Goal: Transaction & Acquisition: Purchase product/service

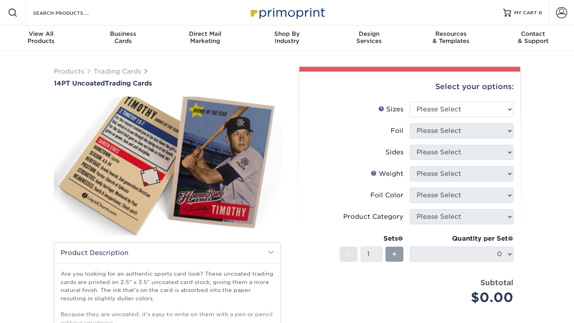
click at [311, 59] on div "Products Trading Cards 14PT Uncoated Trading Cards show more Templates" at bounding box center [287, 251] width 574 height 400
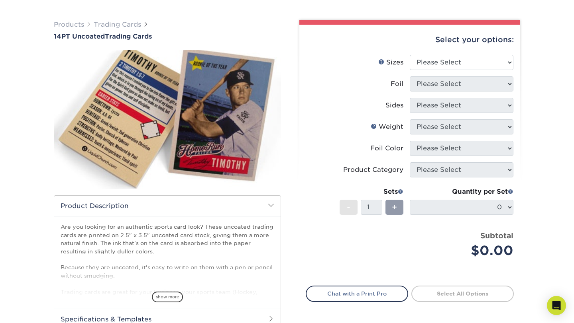
scroll to position [50, 0]
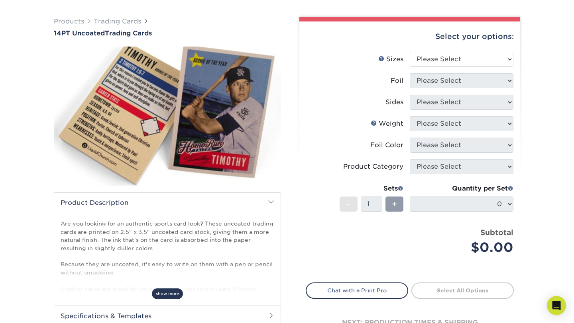
click at [175, 293] on span "show more" at bounding box center [167, 294] width 31 height 11
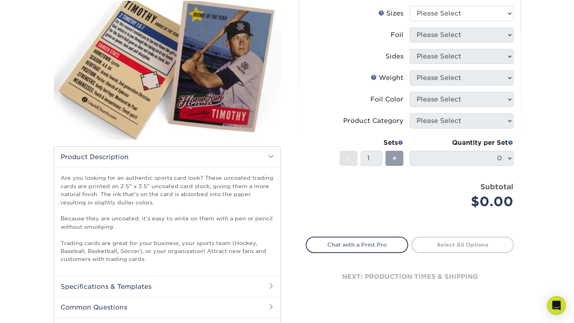
scroll to position [96, 0]
click at [535, 106] on div "Products Trading Cards 14PT Uncoated Trading Cards show more Templates" at bounding box center [287, 163] width 574 height 416
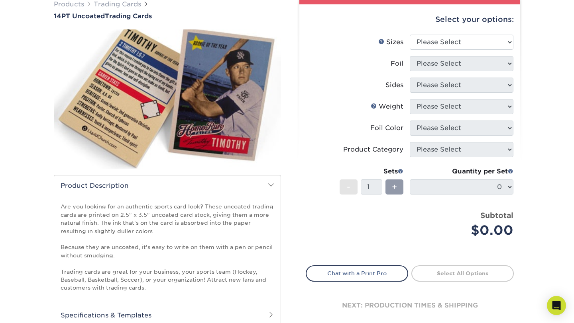
scroll to position [65, 0]
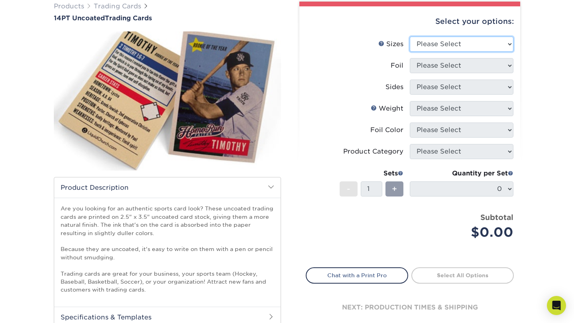
click at [472, 37] on select "Please Select 2.5" x 3.5"" at bounding box center [461, 44] width 104 height 15
select select "2.50x3.50"
click at [409, 37] on select "Please Select 2.5" x 3.5"" at bounding box center [461, 44] width 104 height 15
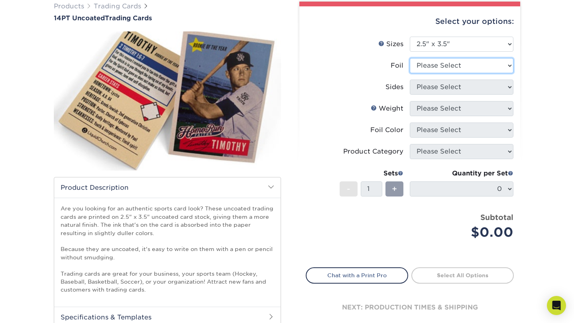
click at [474, 64] on select "Please Select Yes No" at bounding box center [461, 65] width 104 height 15
click at [409, 58] on select "Please Select Yes No" at bounding box center [461, 65] width 104 height 15
click at [472, 63] on select "Please Select Yes No" at bounding box center [461, 65] width 104 height 15
select select "1"
click at [409, 58] on select "Please Select Yes No" at bounding box center [461, 65] width 104 height 15
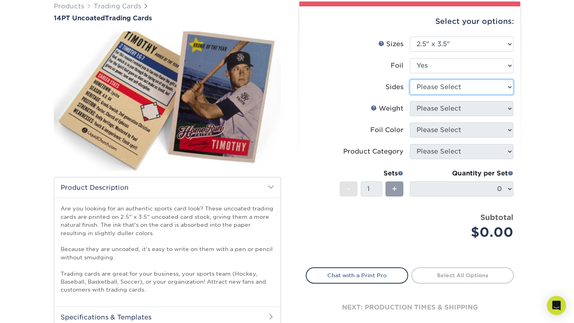
click at [468, 90] on select "Please Select Print Both Sides Print Front Only" at bounding box center [461, 87] width 104 height 15
select select "34527644-b4fd-4ffb-9092-1318eefcd9d9"
click at [409, 80] on select "Please Select Print Both Sides - Foil Both Sides Print Both Sides - Foil Front …" at bounding box center [461, 87] width 104 height 15
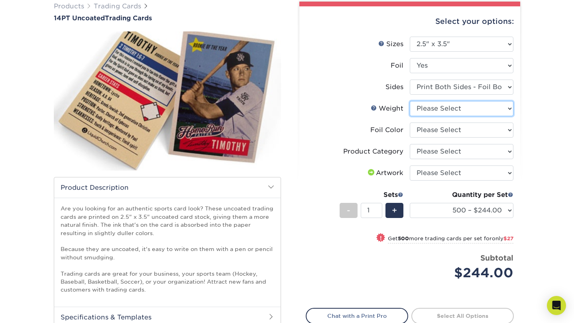
click at [491, 110] on select "Please Select 14PT Uncoated" at bounding box center [461, 108] width 104 height 15
select select "14PT Uncoated"
click at [409, 101] on select "Please Select 14PT Uncoated" at bounding box center [461, 108] width 104 height 15
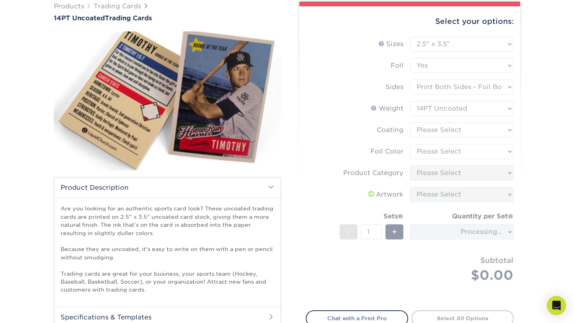
click at [489, 133] on form "Sizes Help Sizes Please Select 2.5" x 3.5" Foil Please Select Yes No -" at bounding box center [409, 169] width 208 height 265
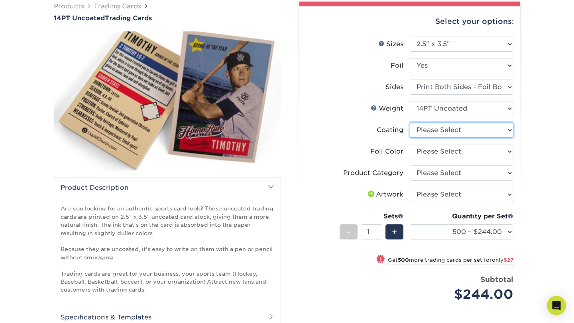
click at [483, 136] on select at bounding box center [461, 130] width 104 height 15
select select "3e7618de-abca-4bda-9f97-8b9129e913d8"
click at [409, 123] on select at bounding box center [461, 130] width 104 height 15
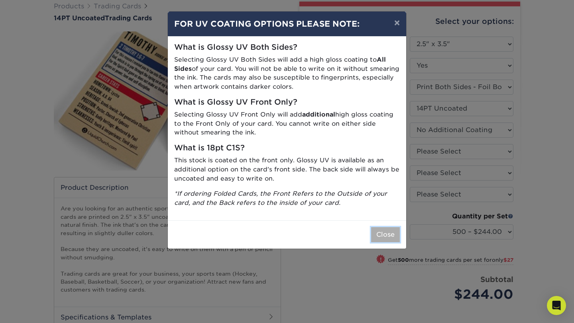
click at [375, 236] on button "Close" at bounding box center [385, 234] width 29 height 15
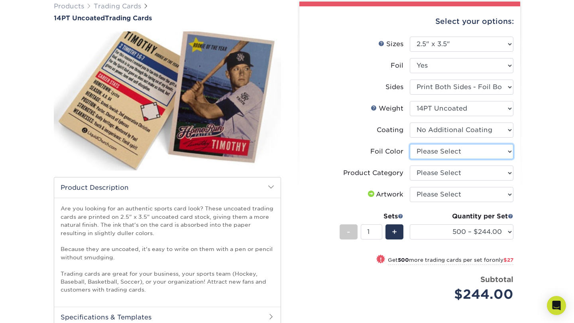
click at [453, 156] on select "Please Select Silver Foil Rose Gold Foil Red Foil Gold Foil Copper Foil Black F…" at bounding box center [461, 151] width 104 height 15
select select "a834dd52-fe06-4ed6-9a86-5bd3c2d02515"
click at [409, 144] on select "Please Select Silver Foil Rose Gold Foil Red Foil Gold Foil Copper Foil Black F…" at bounding box center [461, 151] width 104 height 15
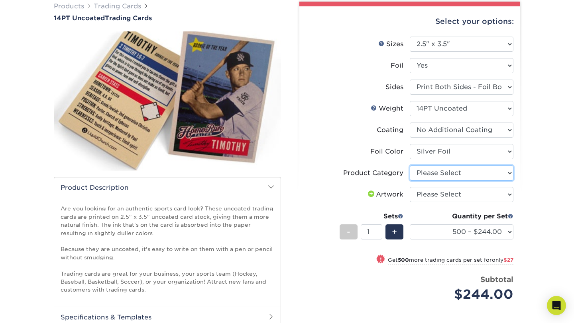
click at [451, 172] on select "Please Select Trading Cards" at bounding box center [461, 173] width 104 height 15
select select "c2f9bce9-36c2-409d-b101-c29d9d031e18"
click at [409, 166] on select "Please Select Trading Cards" at bounding box center [461, 173] width 104 height 15
click at [450, 198] on select "Please Select I will upload files I need a design - $100" at bounding box center [461, 194] width 104 height 15
select select "upload"
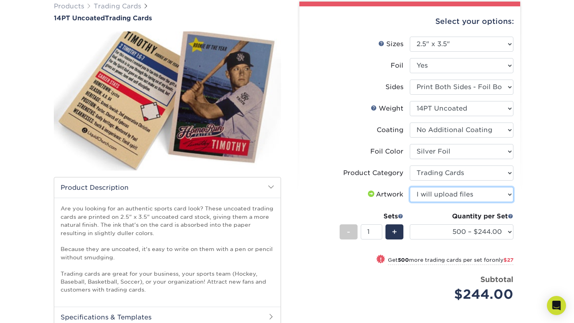
click at [409, 187] on select "Please Select I will upload files I need a design - $100" at bounding box center [461, 194] width 104 height 15
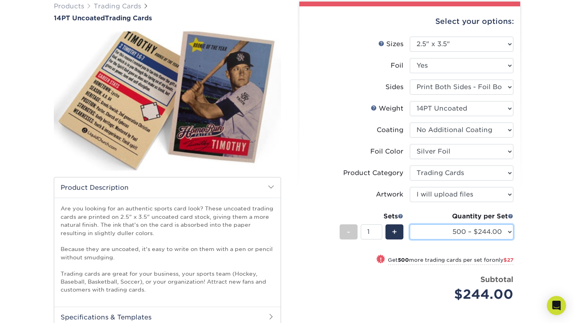
click at [464, 232] on select "500 – $244.00 1000 – $271.00 2500 – $621.00 5000 – $1159.00" at bounding box center [461, 232] width 104 height 15
click at [409, 225] on select "500 – $244.00 1000 – $271.00 2500 – $621.00 5000 – $1159.00" at bounding box center [461, 232] width 104 height 15
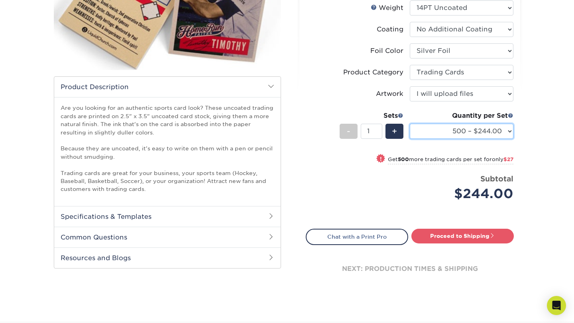
scroll to position [0, 0]
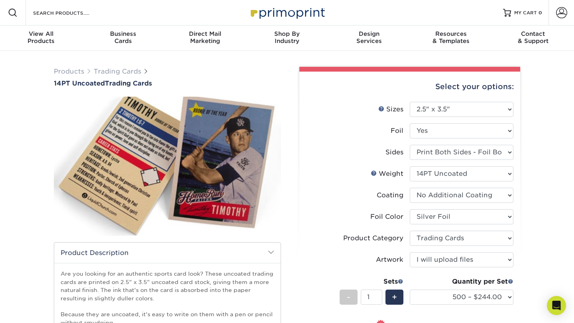
click at [300, 143] on div "Select your options: Sizes Help Sizes Please Select 2.5" x 3.5" Foil Please Sel…" at bounding box center [409, 269] width 221 height 394
